Goal: Task Accomplishment & Management: Manage account settings

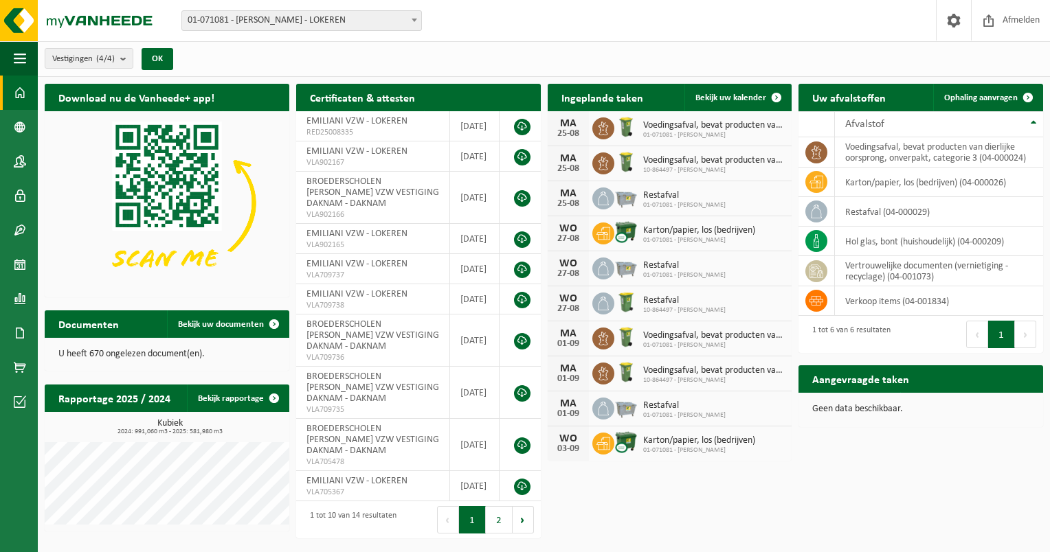
click at [407, 21] on span at bounding box center [414, 20] width 14 height 18
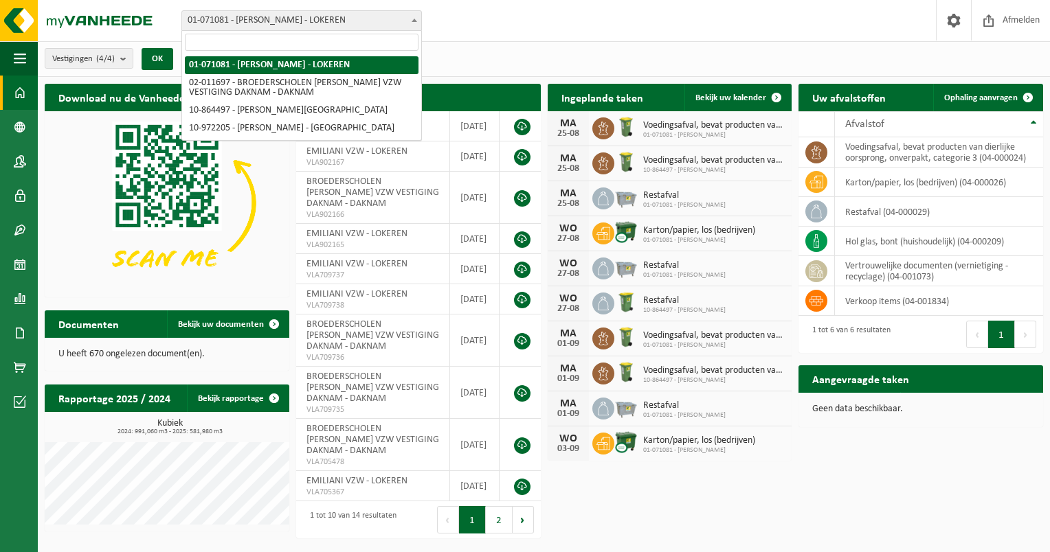
click at [408, 16] on span at bounding box center [414, 20] width 14 height 18
click at [23, 161] on span at bounding box center [20, 161] width 12 height 34
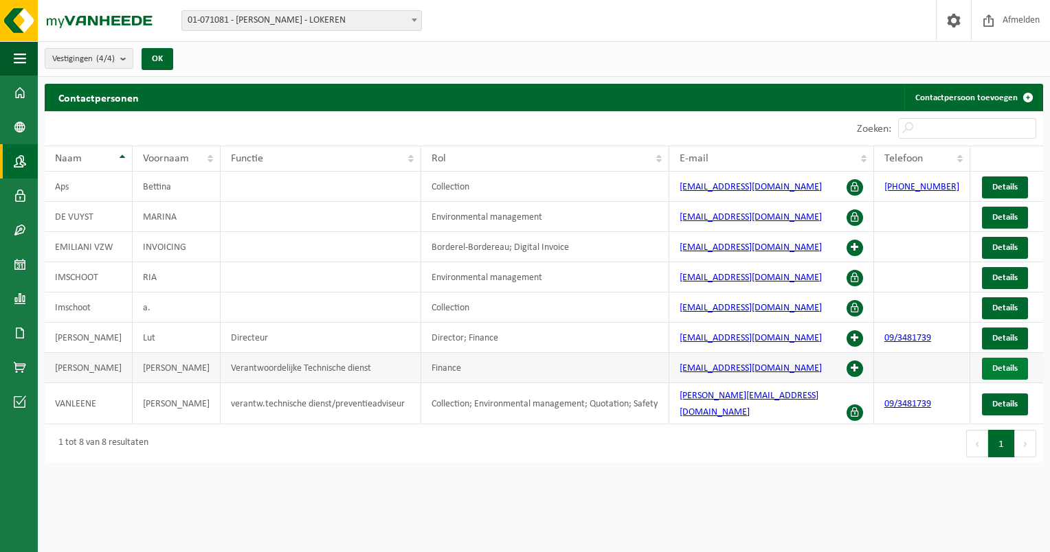
click at [998, 366] on span "Details" at bounding box center [1004, 368] width 25 height 9
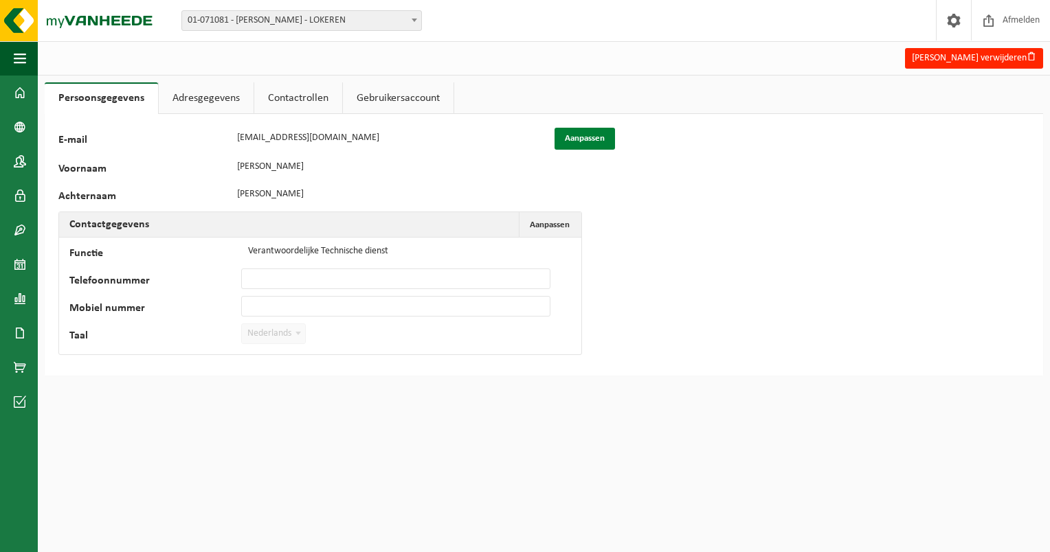
click at [574, 140] on button "Aanpassen" at bounding box center [584, 139] width 60 height 22
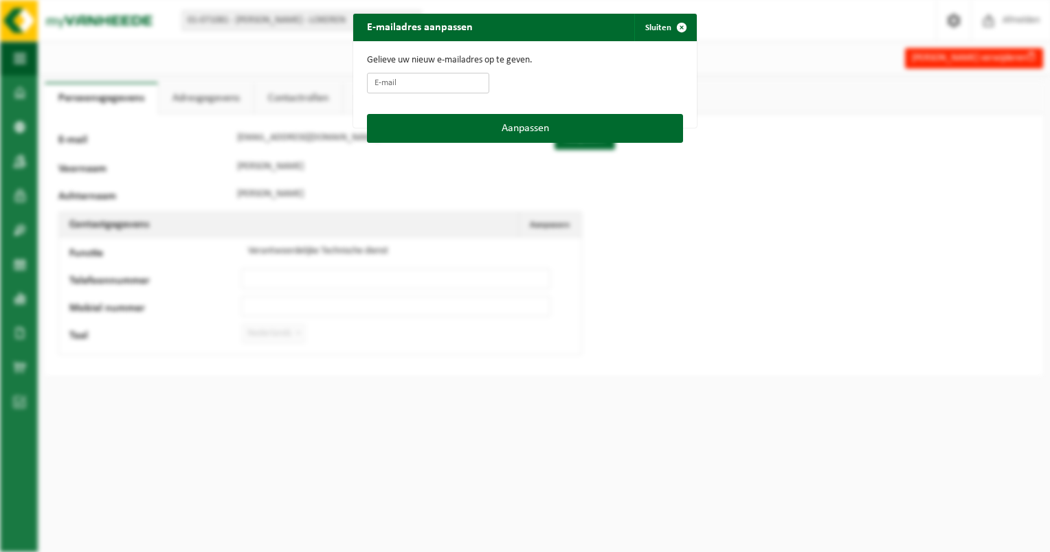
click at [385, 82] on input "E-mail" at bounding box center [428, 83] width 122 height 21
click at [675, 31] on span "button" at bounding box center [681, 27] width 27 height 27
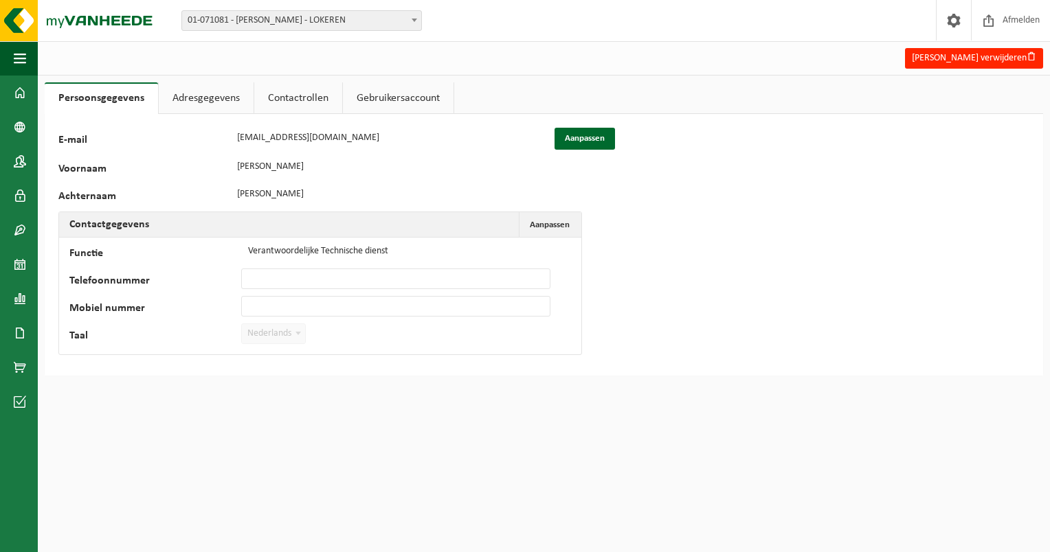
click at [286, 102] on link "Contactrollen" at bounding box center [298, 98] width 88 height 32
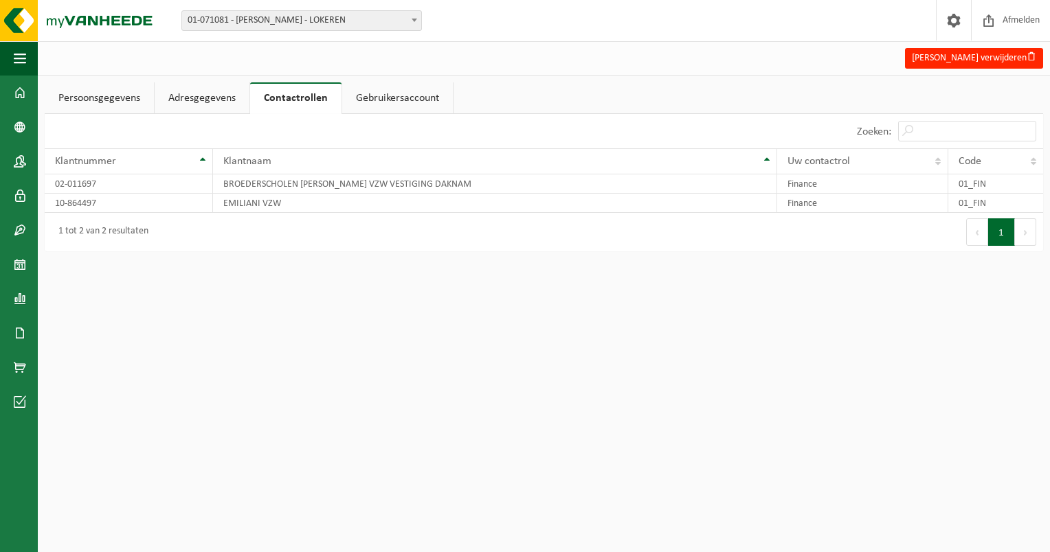
click at [402, 97] on link "Gebruikersaccount" at bounding box center [397, 98] width 111 height 32
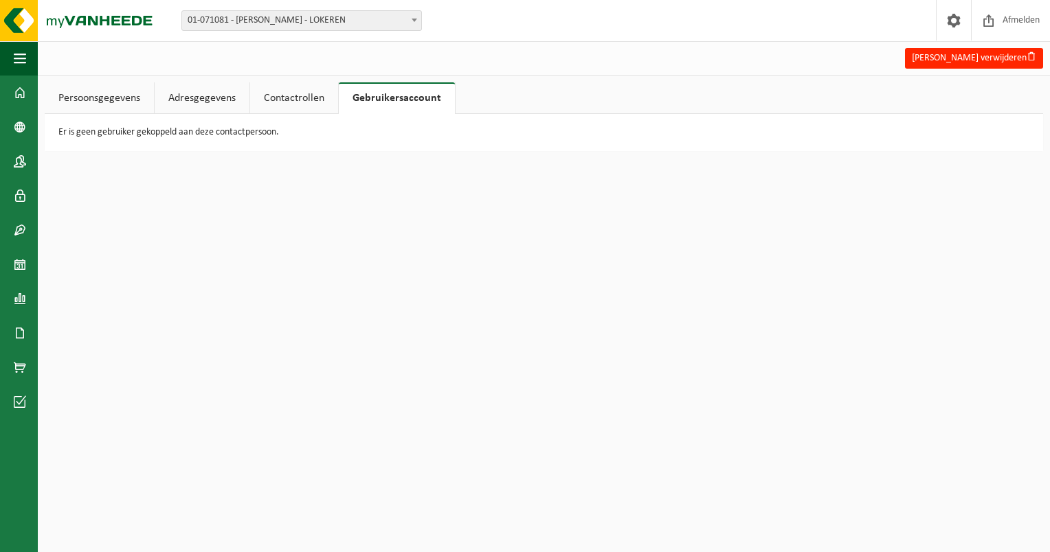
click at [88, 98] on link "Persoonsgegevens" at bounding box center [99, 98] width 109 height 32
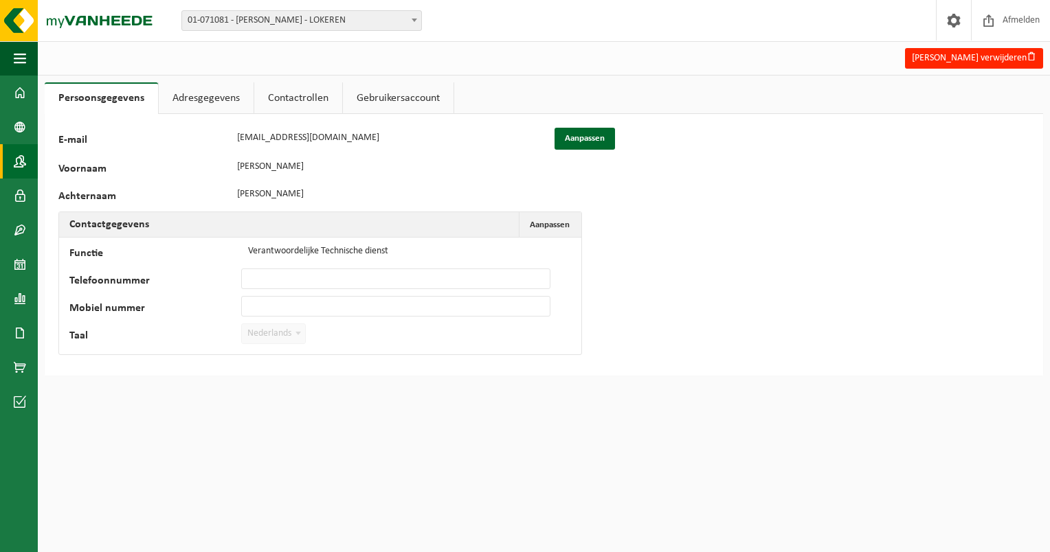
click at [23, 165] on span at bounding box center [20, 161] width 12 height 34
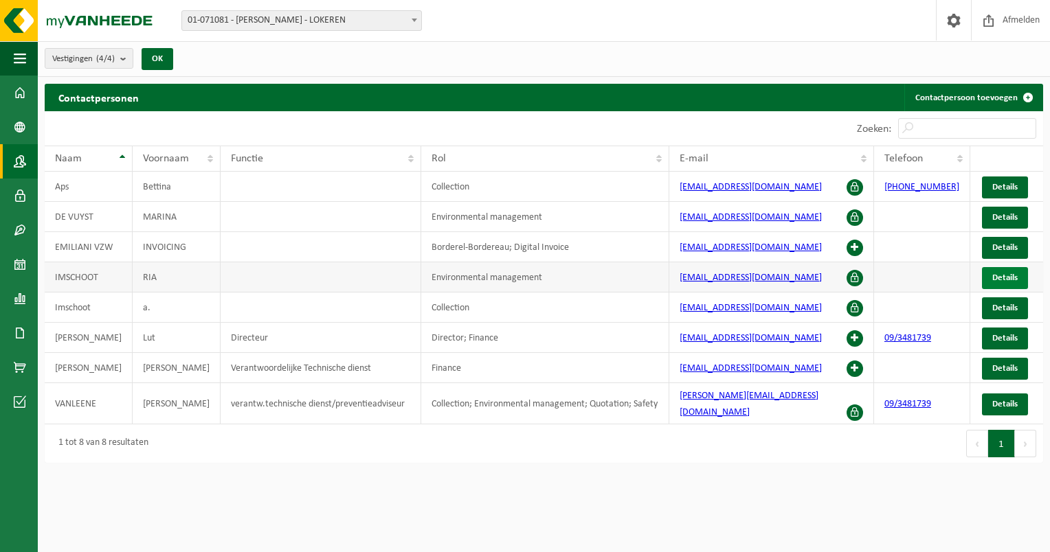
click at [995, 273] on span "Details" at bounding box center [1004, 277] width 25 height 9
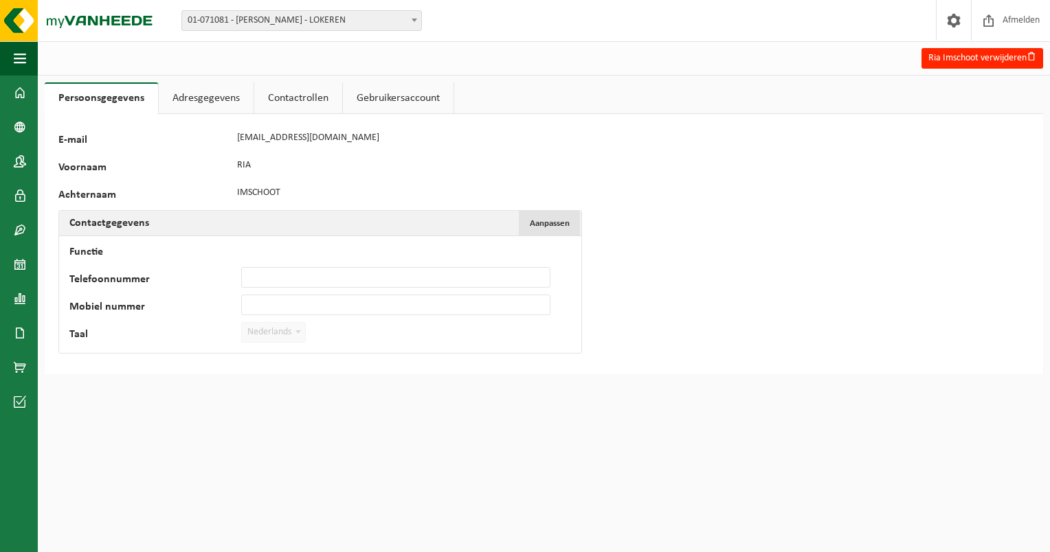
click at [544, 228] on span "Aanpassen" at bounding box center [550, 223] width 40 height 9
click at [191, 100] on link "Adresgegevens" at bounding box center [206, 98] width 95 height 32
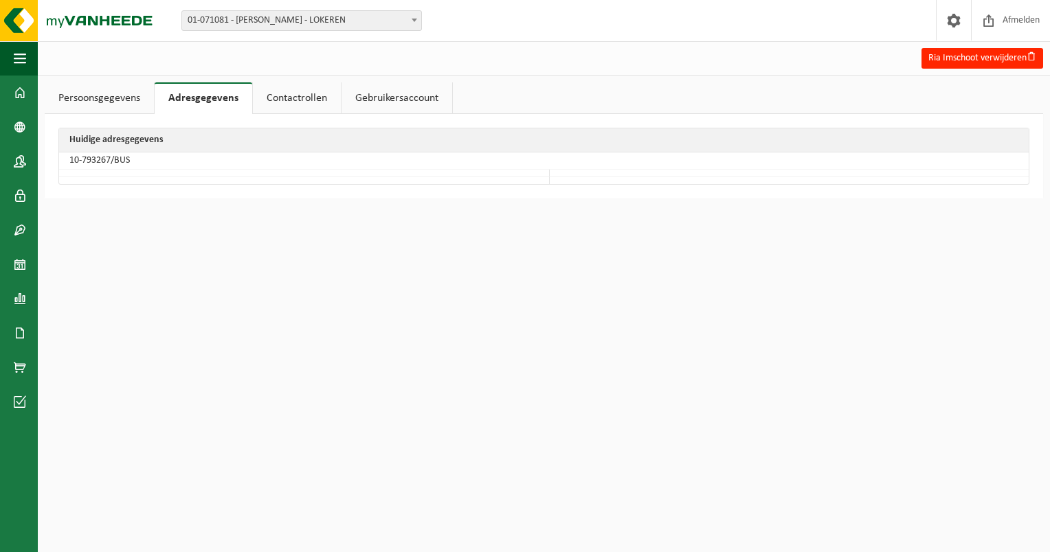
click at [291, 95] on link "Contactrollen" at bounding box center [297, 98] width 88 height 32
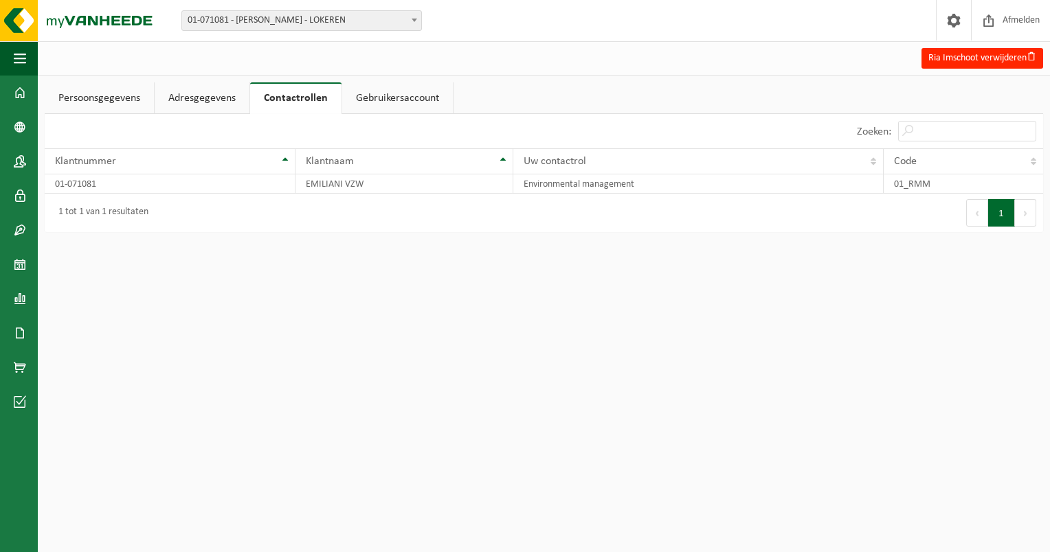
click at [403, 100] on link "Gebruikersaccount" at bounding box center [397, 98] width 111 height 32
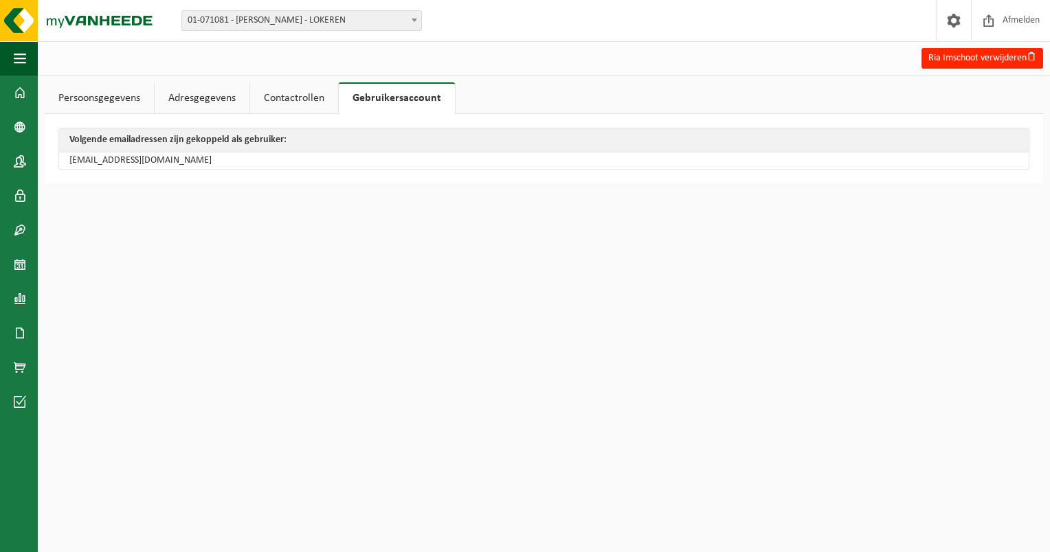
click at [111, 103] on link "Persoonsgegevens" at bounding box center [99, 98] width 109 height 32
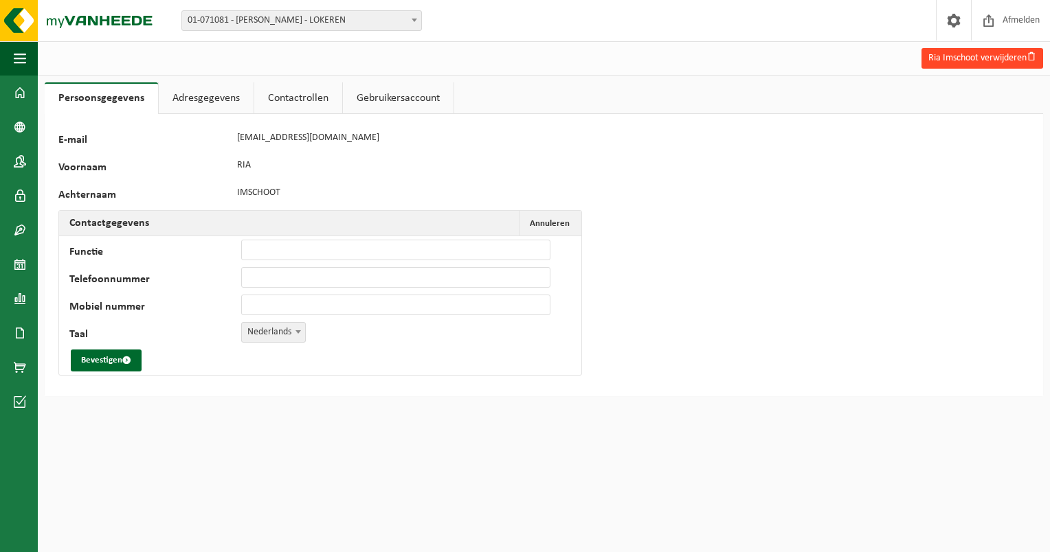
click at [966, 60] on button "Ria Imschoot verwijderen" at bounding box center [982, 58] width 122 height 21
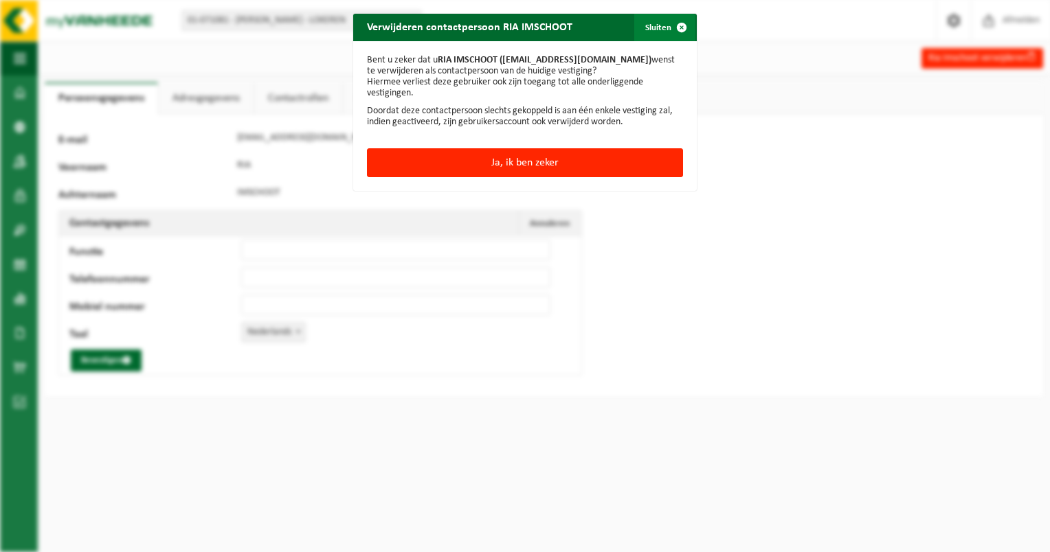
click at [655, 32] on button "Sluiten" at bounding box center [664, 27] width 61 height 27
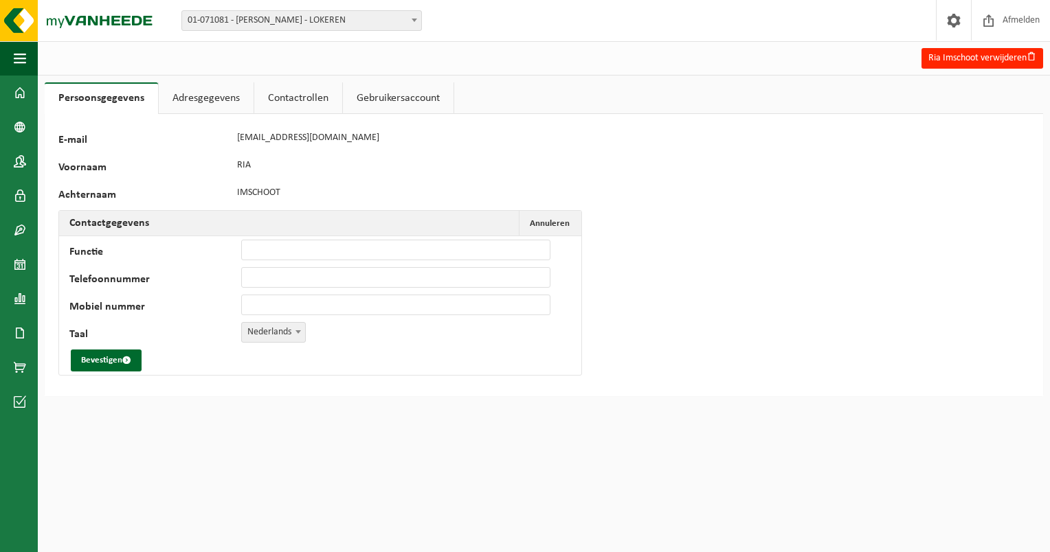
click at [289, 102] on link "Contactrollen" at bounding box center [298, 98] width 88 height 32
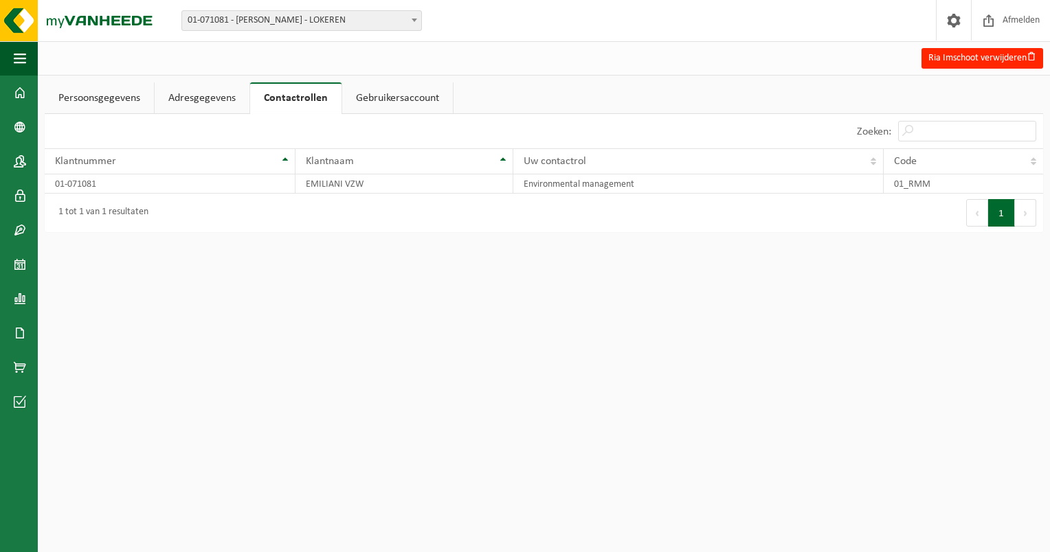
click at [388, 102] on link "Gebruikersaccount" at bounding box center [397, 98] width 111 height 32
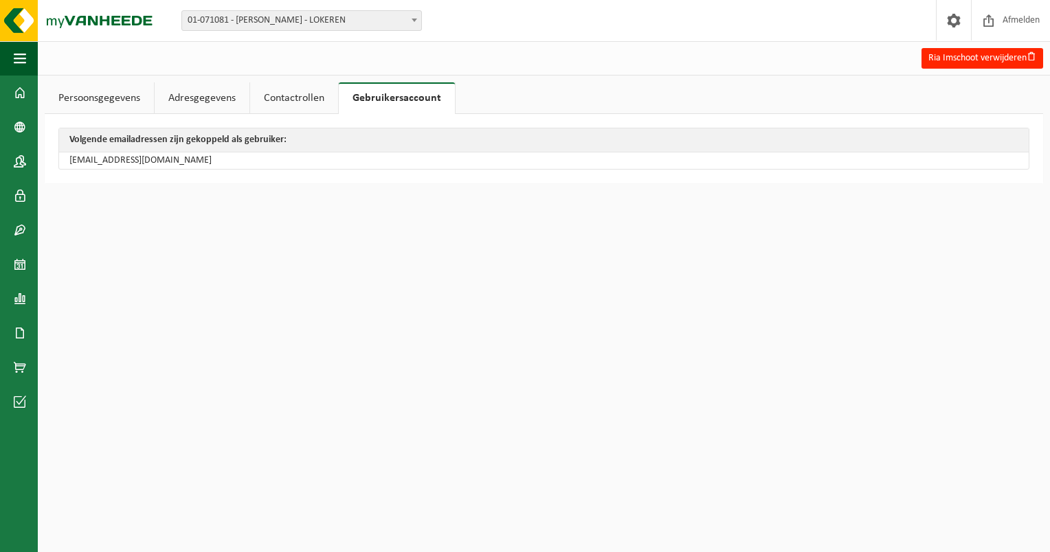
click at [296, 96] on link "Contactrollen" at bounding box center [294, 98] width 88 height 32
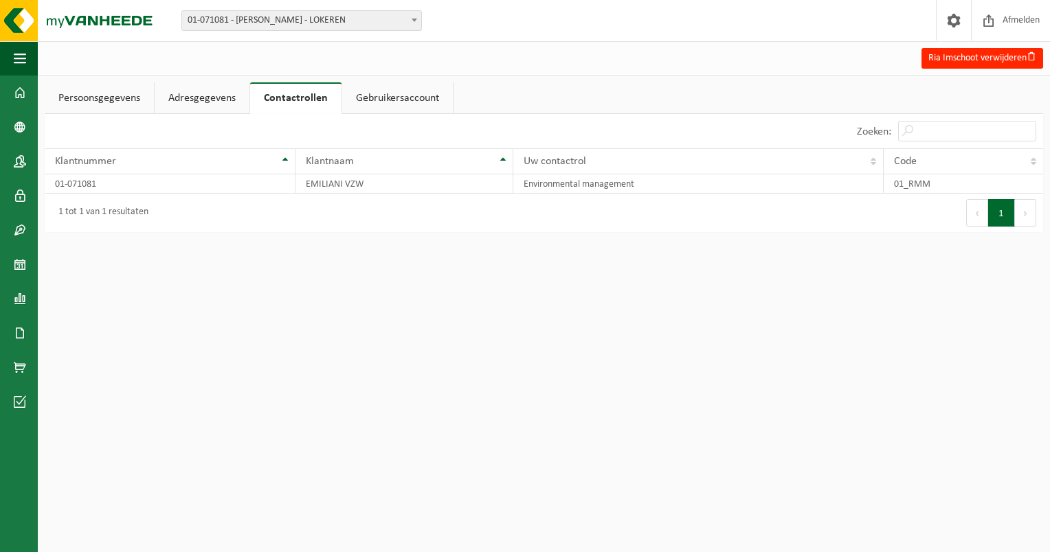
click at [104, 107] on link "Persoonsgegevens" at bounding box center [99, 98] width 109 height 32
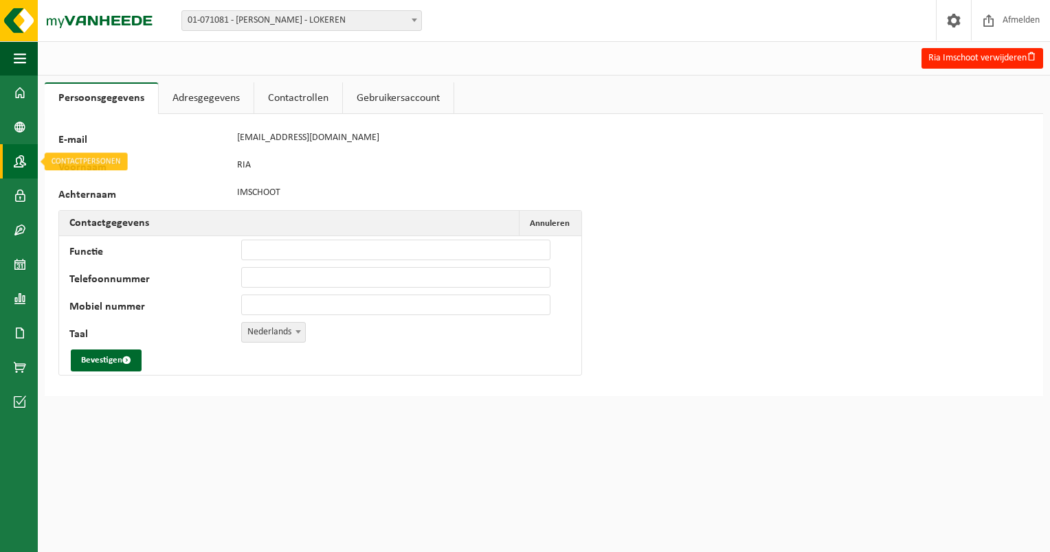
click at [20, 159] on span at bounding box center [20, 161] width 12 height 34
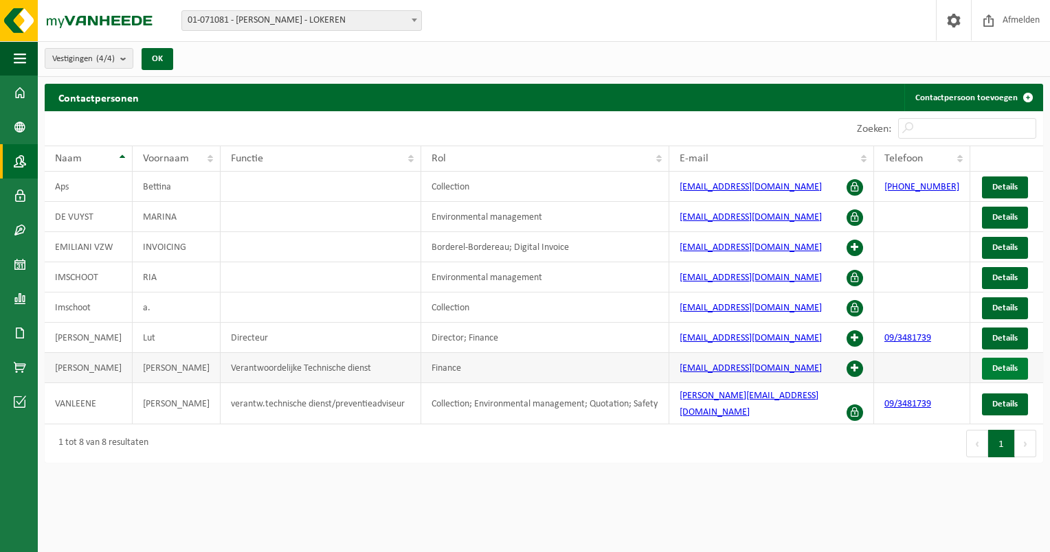
click at [1003, 368] on span "Details" at bounding box center [1004, 368] width 25 height 9
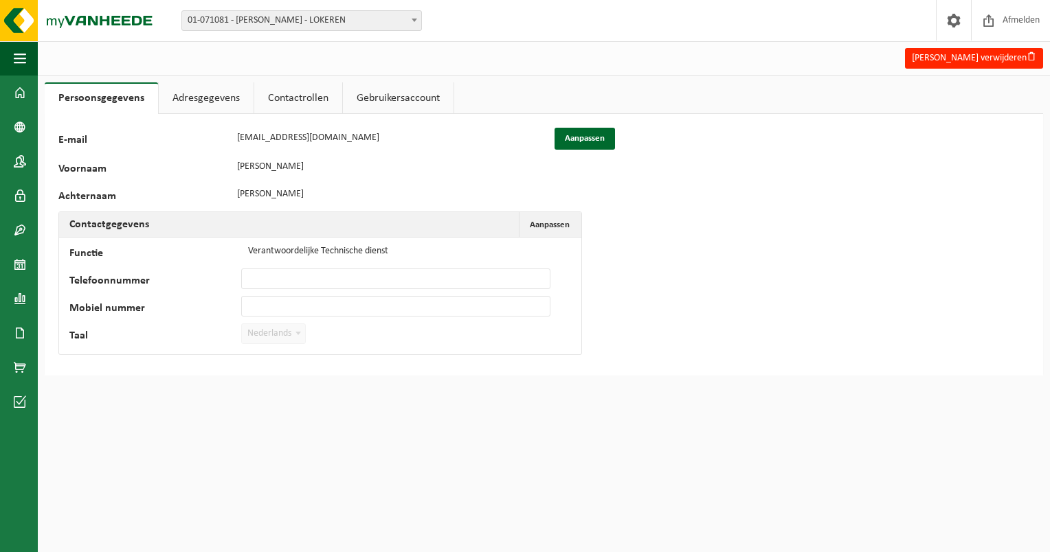
click at [286, 99] on link "Contactrollen" at bounding box center [298, 98] width 88 height 32
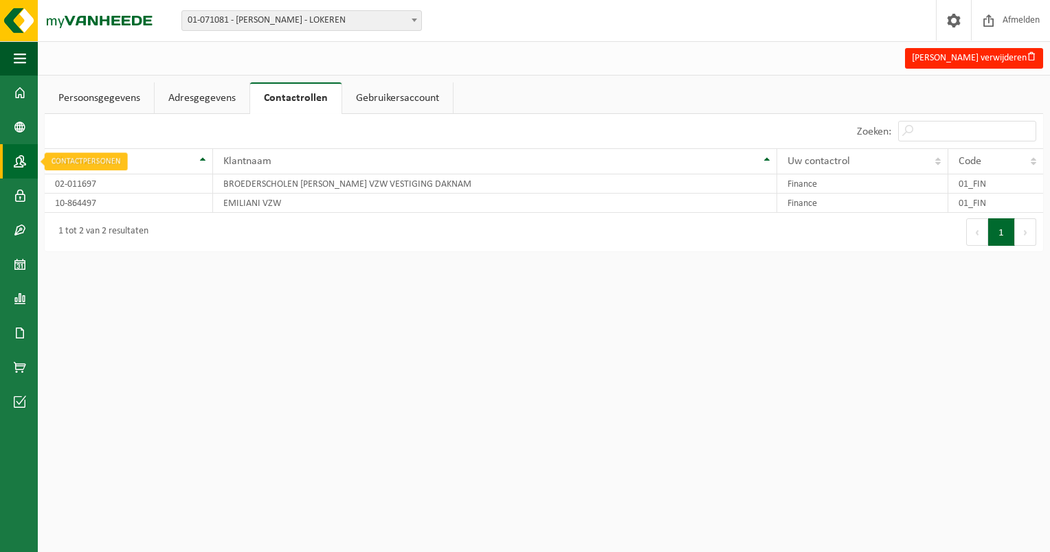
click at [25, 159] on span at bounding box center [20, 161] width 12 height 34
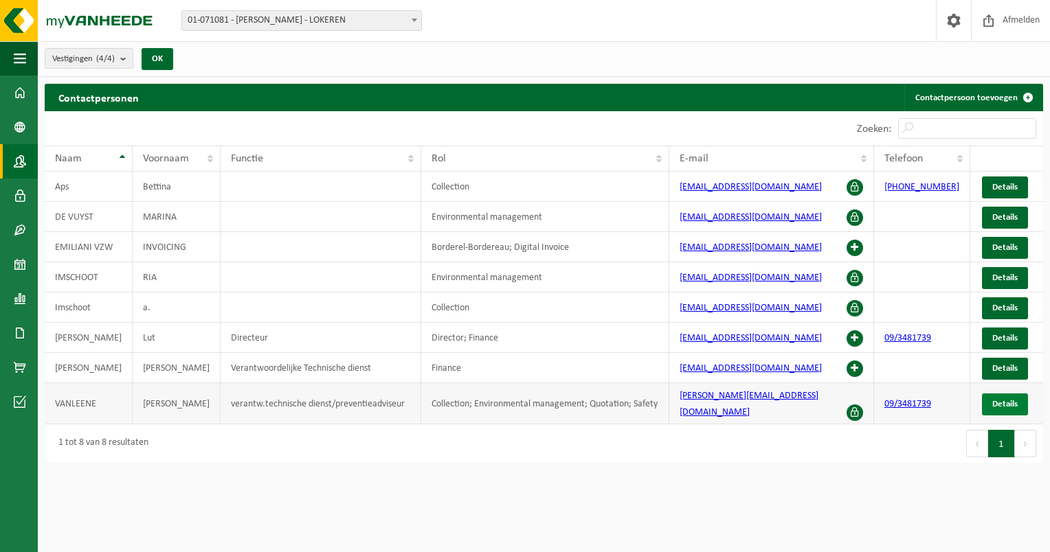
click at [1017, 400] on span "Details" at bounding box center [1004, 404] width 25 height 9
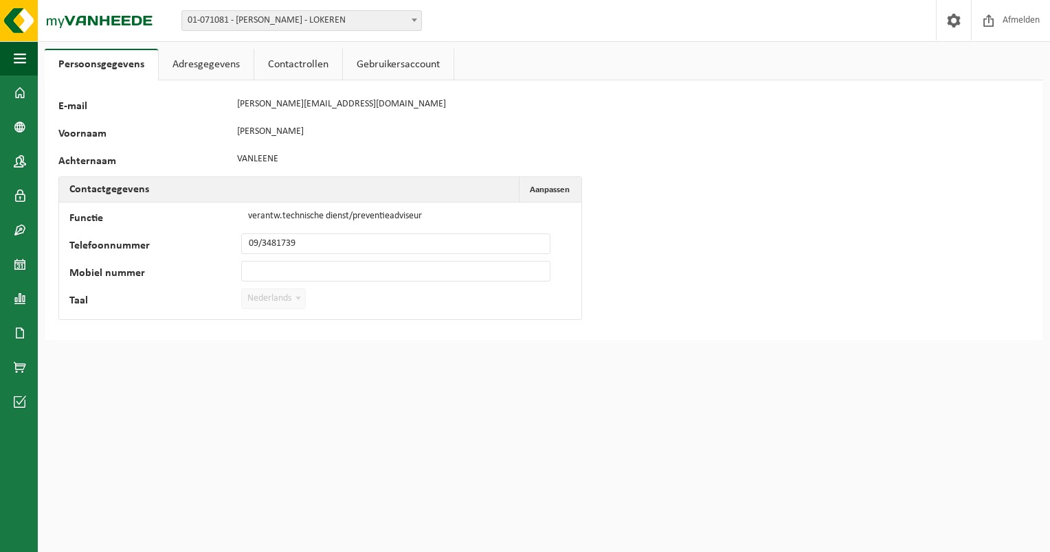
click at [287, 66] on link "Contactrollen" at bounding box center [298, 65] width 88 height 32
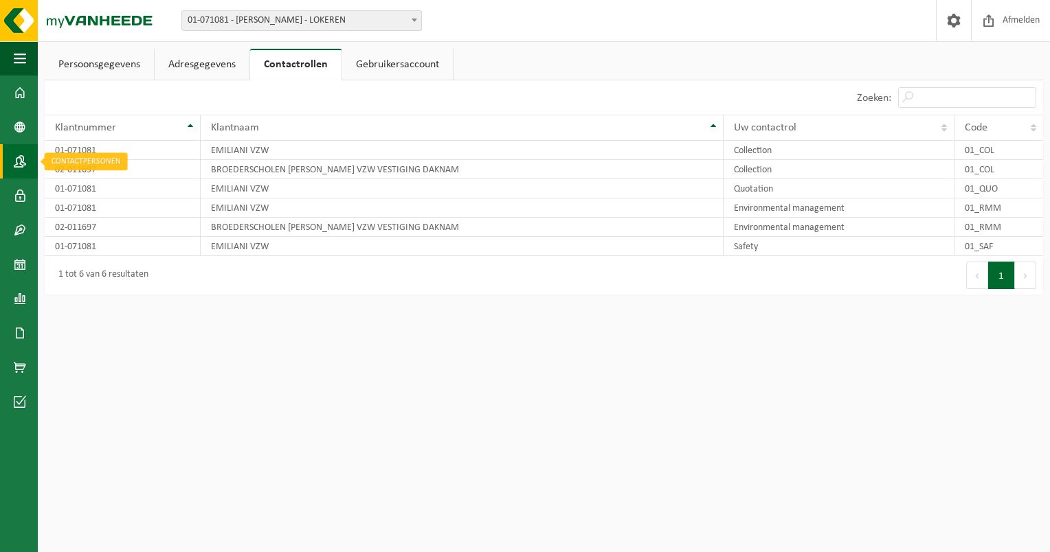
click at [18, 159] on span at bounding box center [20, 161] width 12 height 34
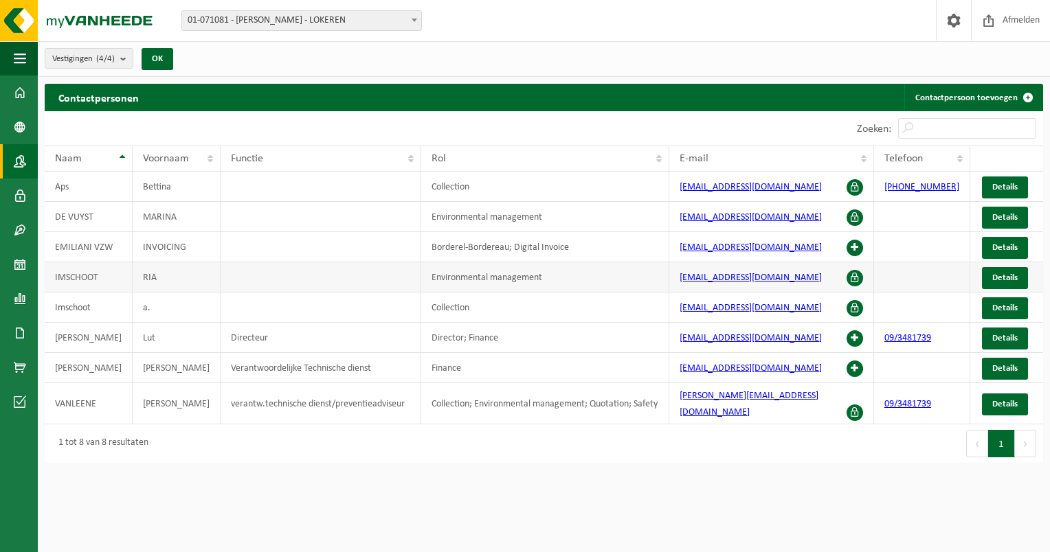
click at [159, 276] on td "RIA" at bounding box center [177, 277] width 88 height 30
click at [1000, 275] on span "Details" at bounding box center [1004, 277] width 25 height 9
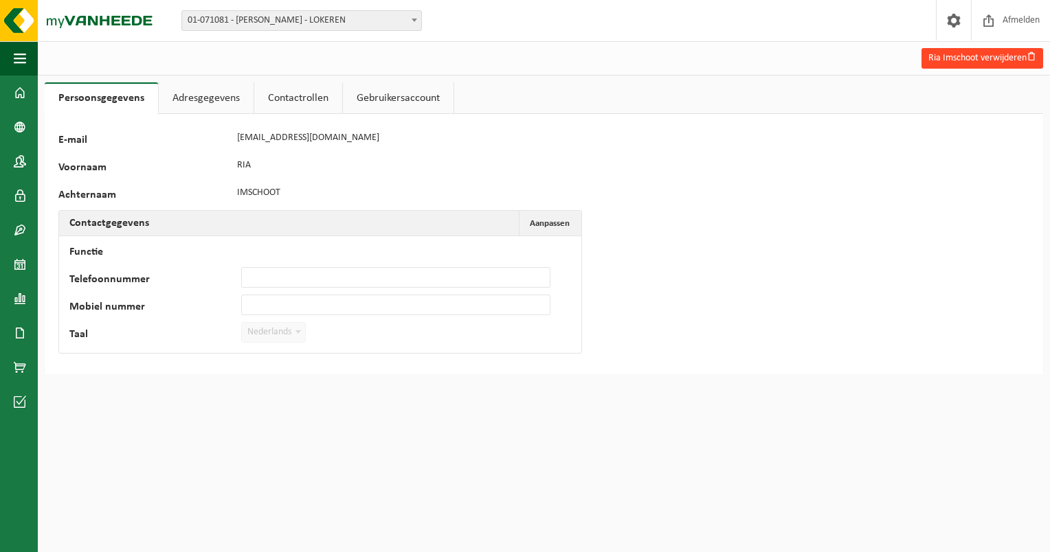
click at [998, 56] on button "Ria Imschoot verwijderen" at bounding box center [982, 58] width 122 height 21
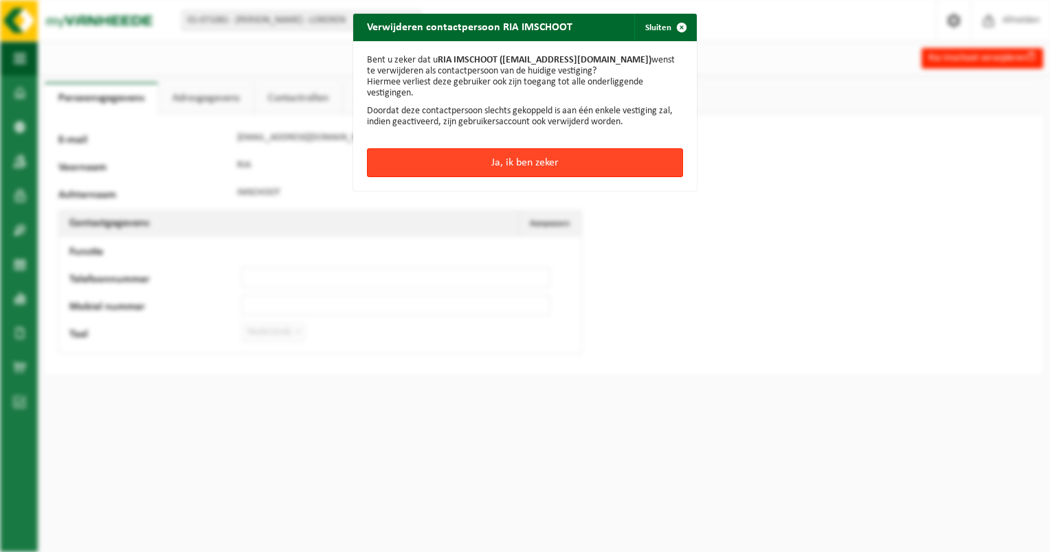
click at [546, 159] on button "Ja, ik ben zeker" at bounding box center [525, 162] width 316 height 29
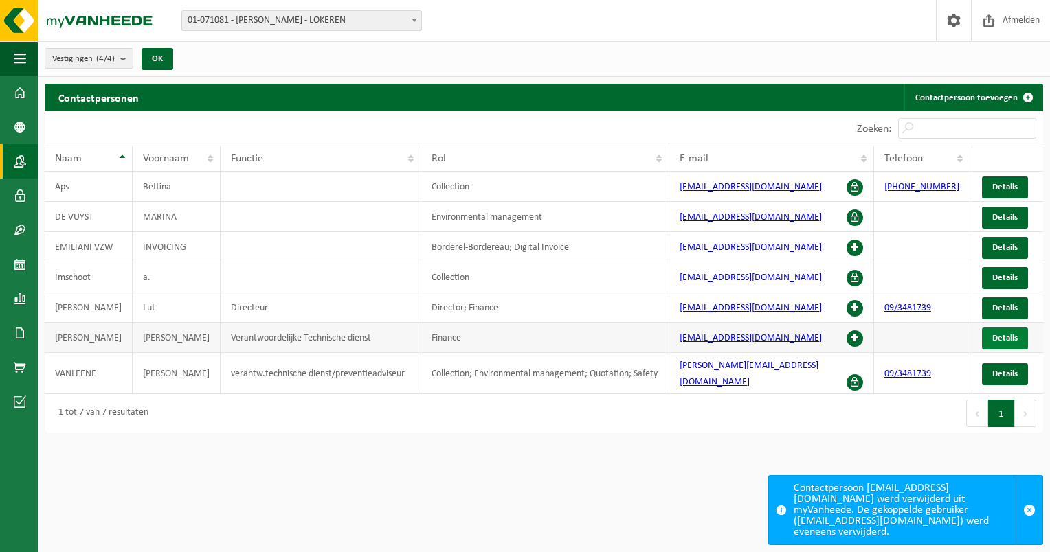
click at [995, 334] on span "Details" at bounding box center [1004, 338] width 25 height 9
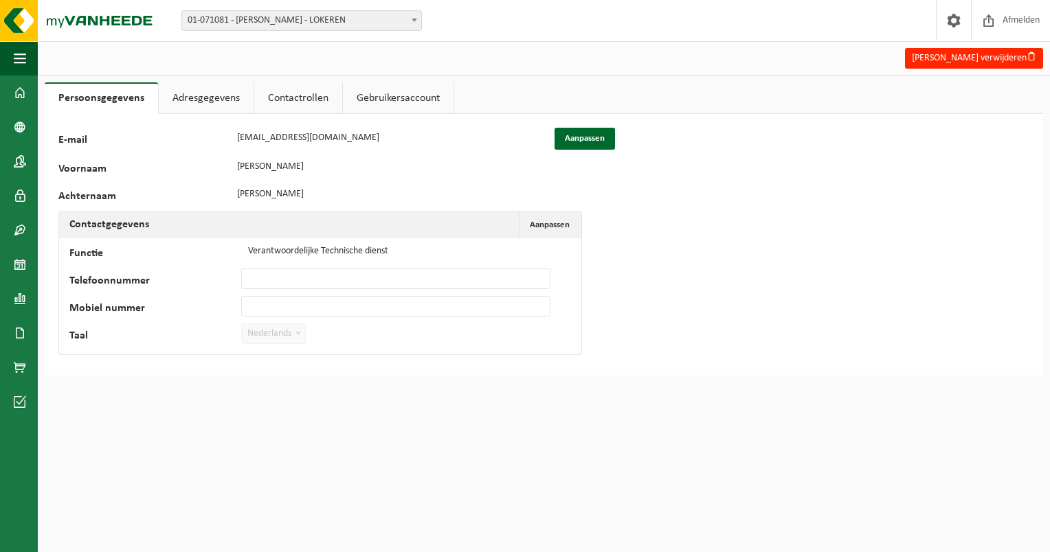
click at [280, 102] on link "Contactrollen" at bounding box center [298, 98] width 88 height 32
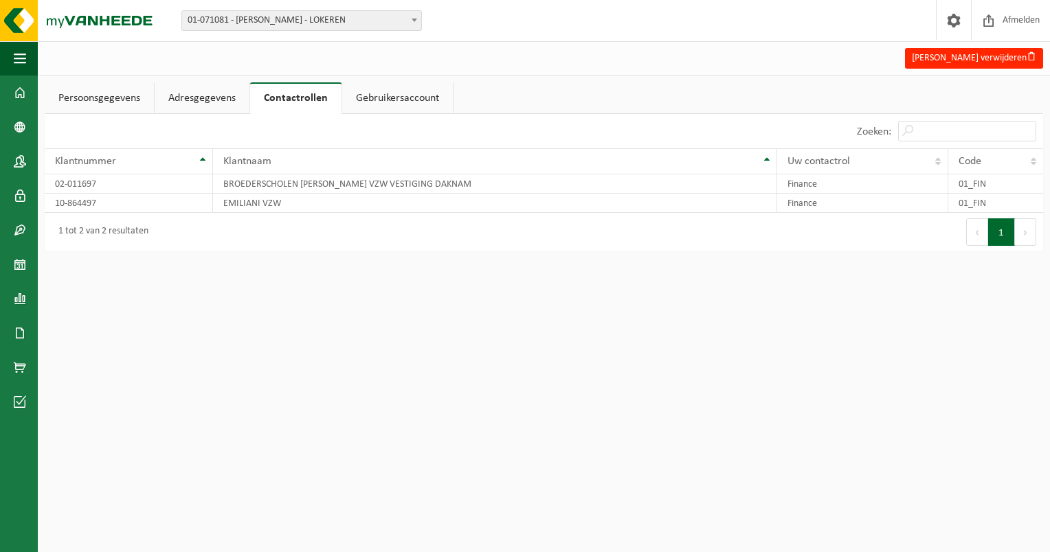
click at [99, 101] on link "Persoonsgegevens" at bounding box center [99, 98] width 109 height 32
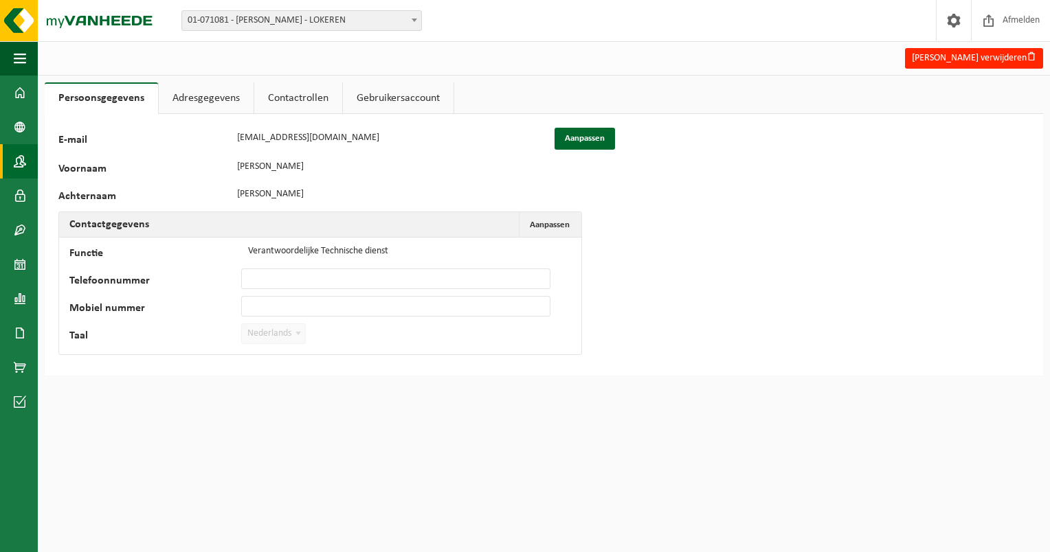
click at [22, 160] on span at bounding box center [20, 161] width 12 height 34
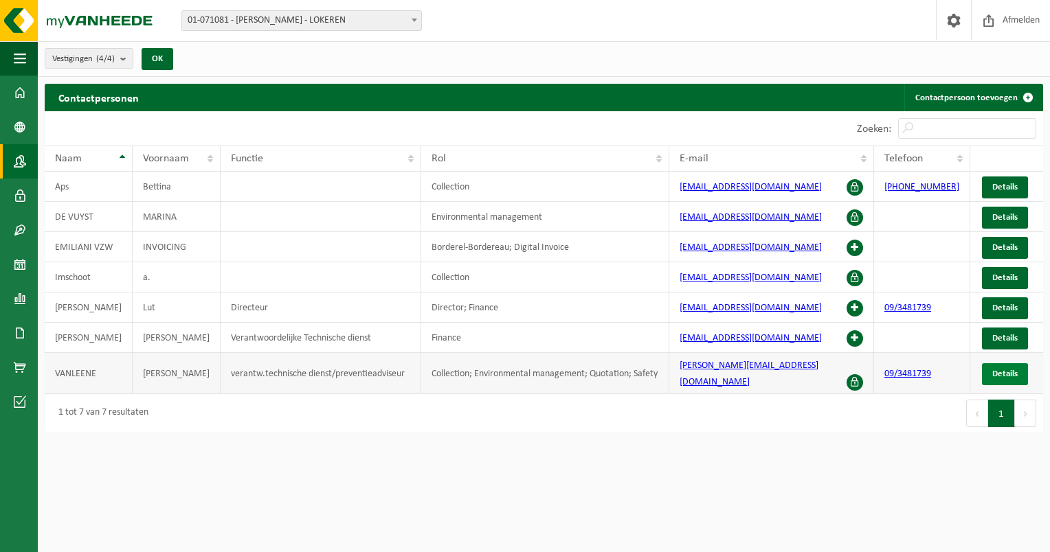
click at [1009, 370] on span "Details" at bounding box center [1004, 374] width 25 height 9
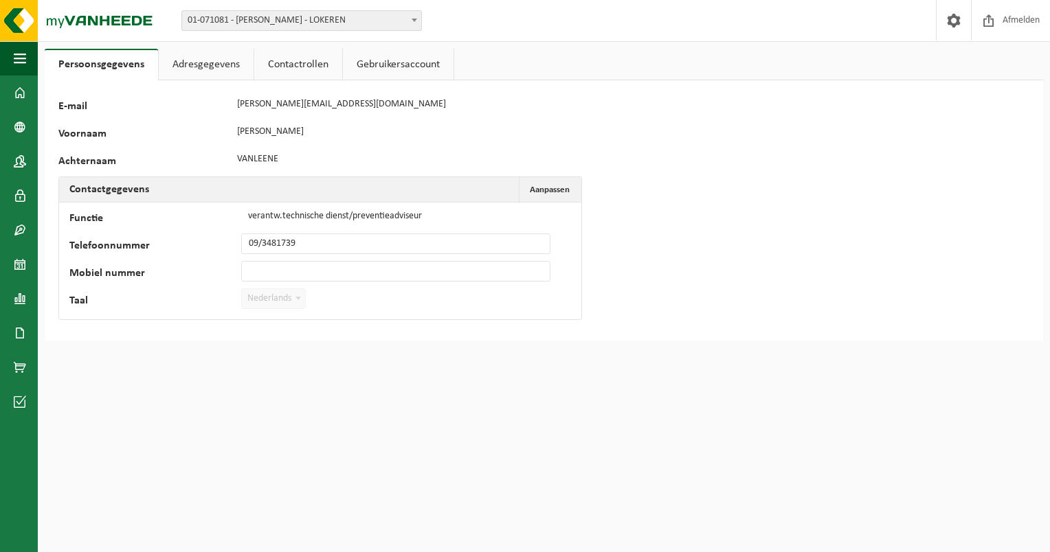
click at [289, 67] on link "Contactrollen" at bounding box center [298, 65] width 88 height 32
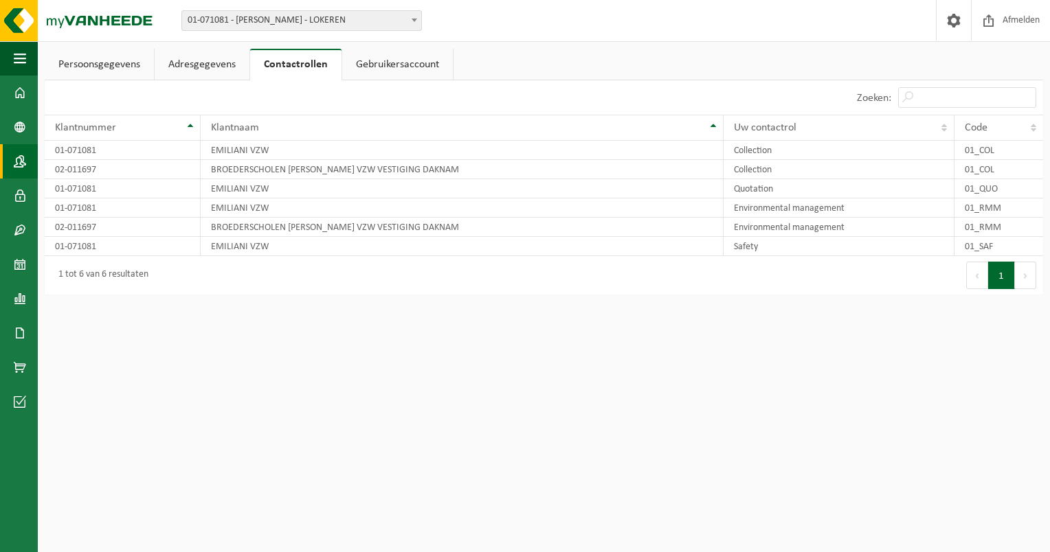
click at [20, 168] on span at bounding box center [20, 161] width 12 height 34
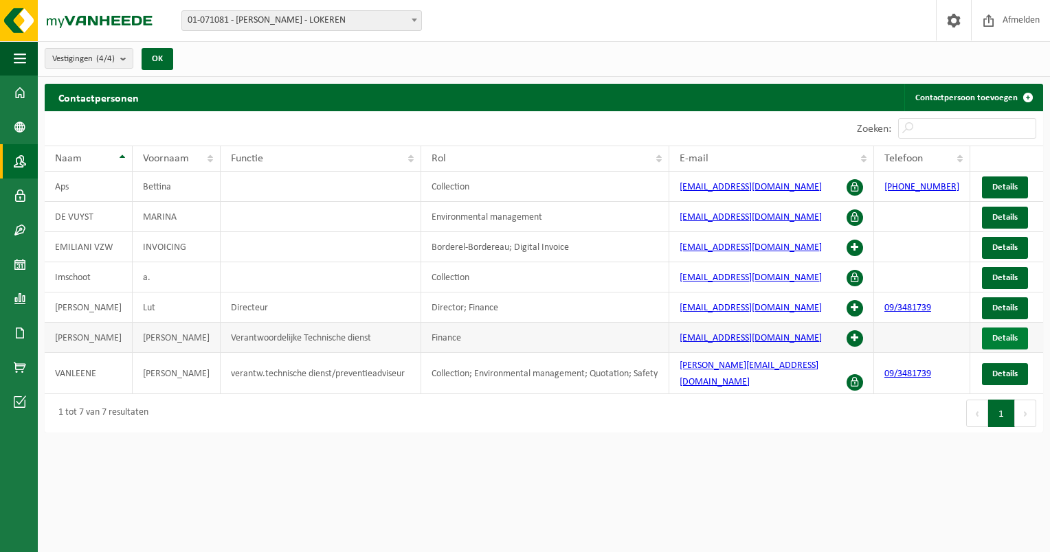
click at [1001, 335] on span "Details" at bounding box center [1004, 338] width 25 height 9
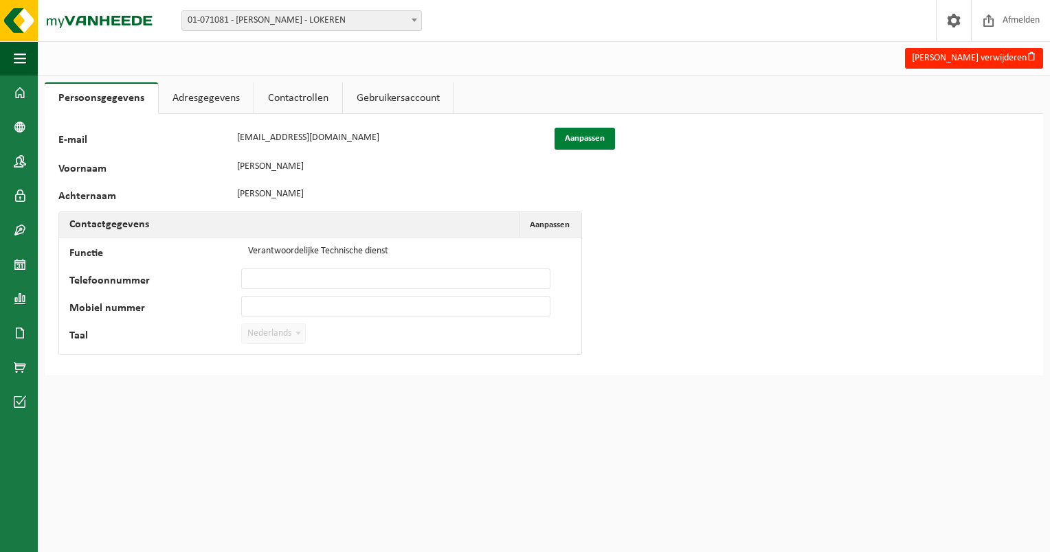
click at [585, 137] on button "Aanpassen" at bounding box center [584, 139] width 60 height 22
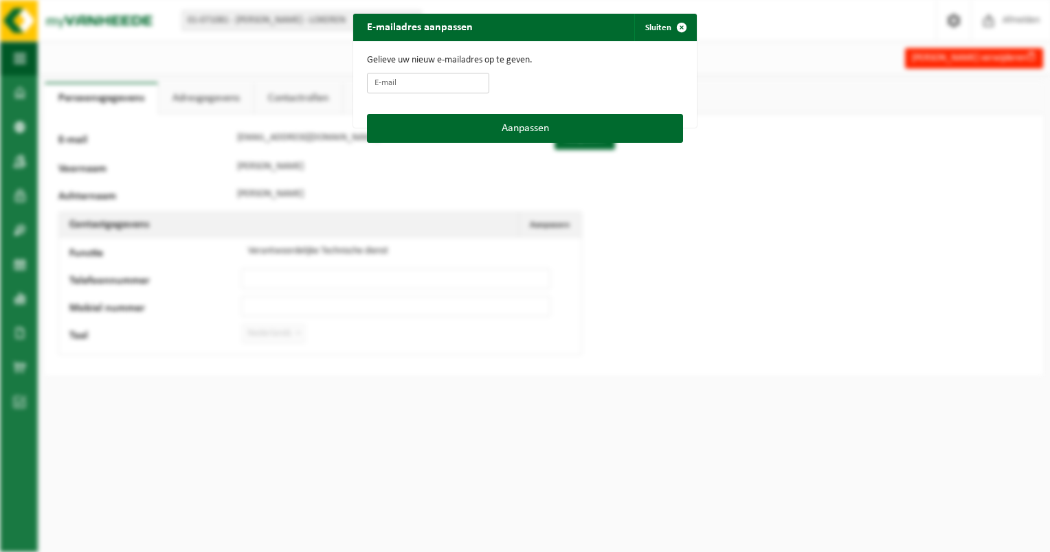
click at [402, 83] on input "E-mail" at bounding box center [428, 83] width 122 height 21
type input "[PERSON_NAME][EMAIL_ADDRESS][DOMAIN_NAME]"
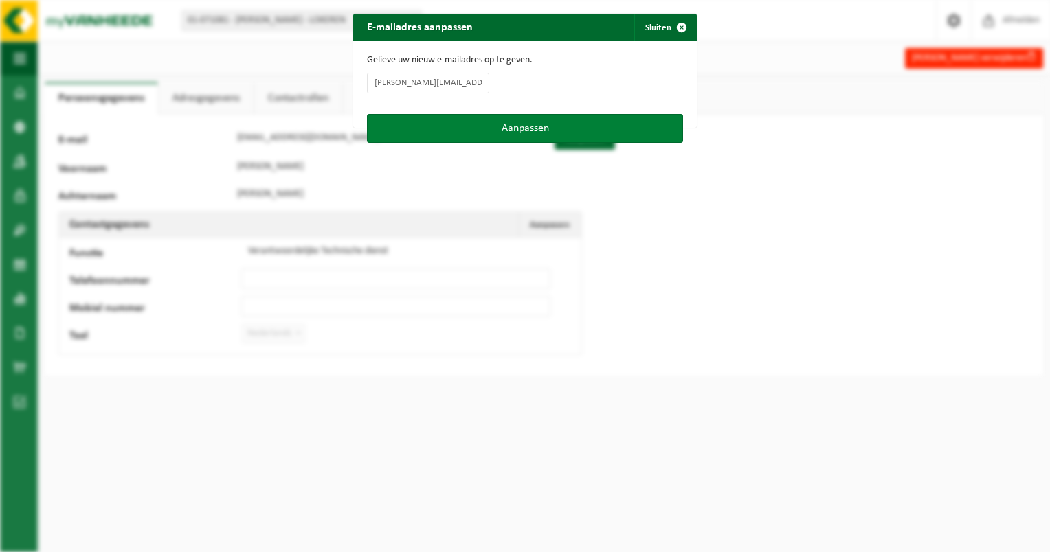
click at [519, 133] on button "Aanpassen" at bounding box center [525, 128] width 316 height 29
type input "[PERSON_NAME][EMAIL_ADDRESS][DOMAIN_NAME]"
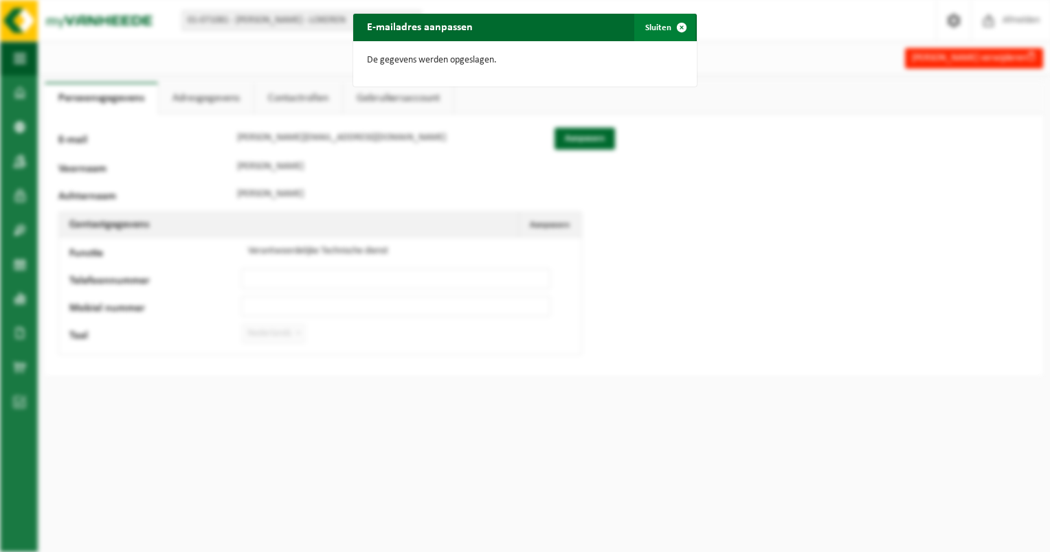
click at [653, 31] on button "Sluiten" at bounding box center [664, 27] width 61 height 27
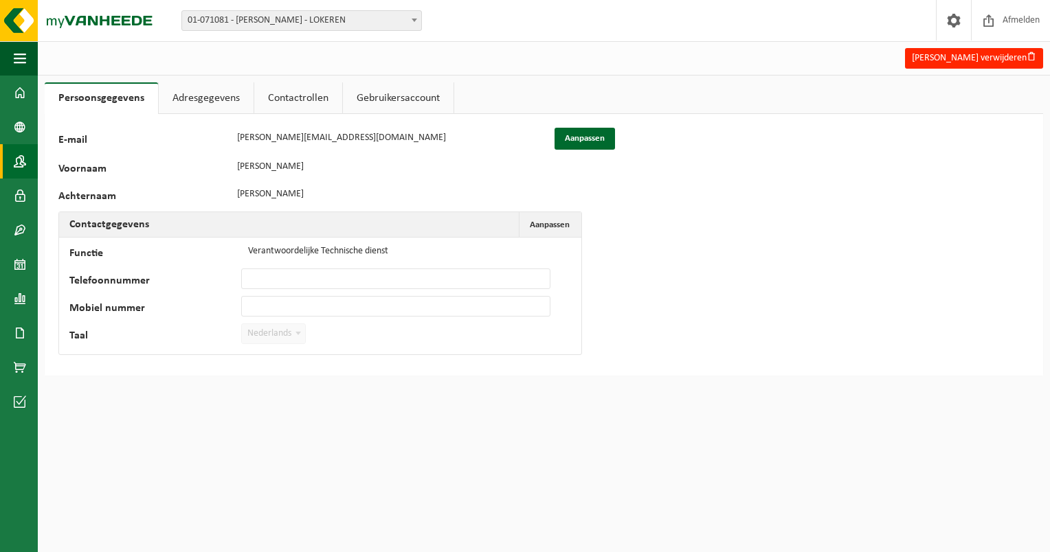
click at [20, 158] on span at bounding box center [20, 161] width 12 height 34
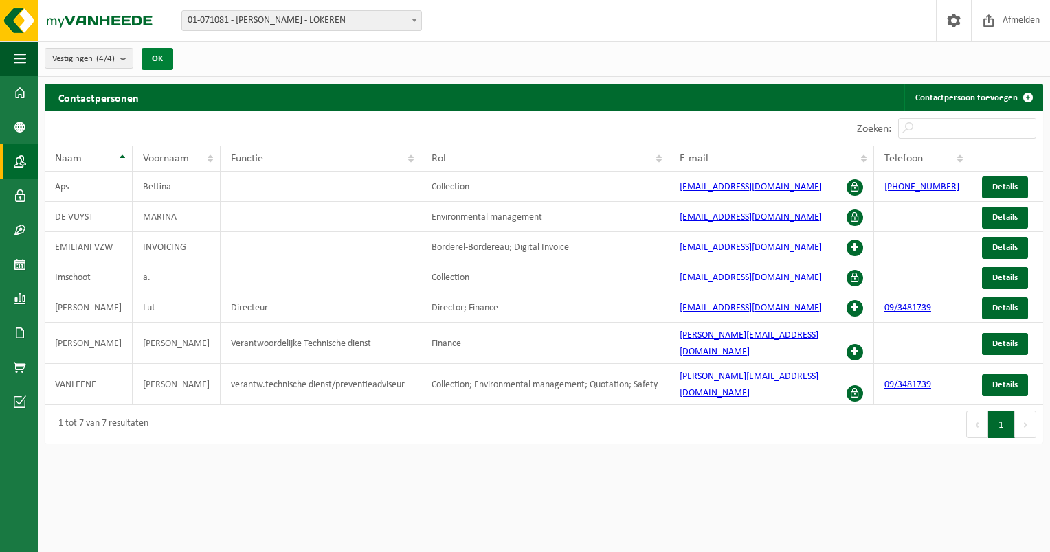
click at [159, 63] on button "OK" at bounding box center [158, 59] width 32 height 22
click at [1017, 23] on span "Afmelden" at bounding box center [1021, 20] width 44 height 41
